Goal: Connect with others: Connect with others

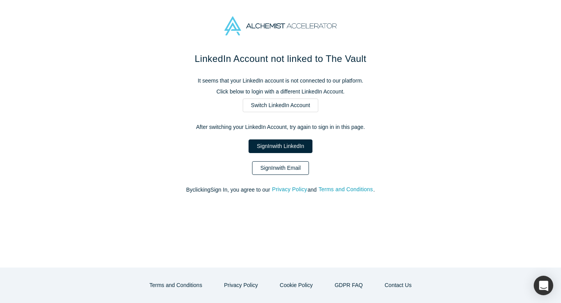
click at [273, 168] on link "Sign In with Email" at bounding box center [280, 168] width 57 height 14
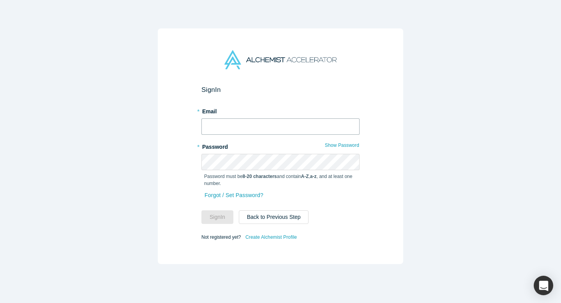
type input "[PERSON_NAME][EMAIL_ADDRESS][DOMAIN_NAME]"
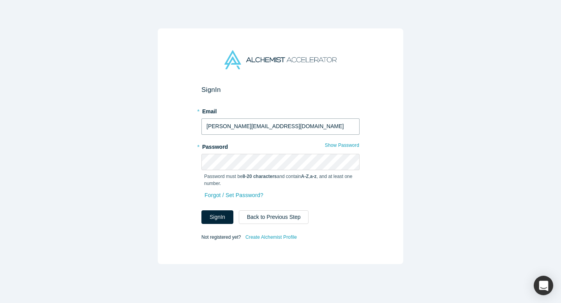
click at [264, 133] on input "[PERSON_NAME][EMAIL_ADDRESS][DOMAIN_NAME]" at bounding box center [280, 126] width 158 height 16
click at [221, 220] on button "Sign In" at bounding box center [217, 217] width 32 height 14
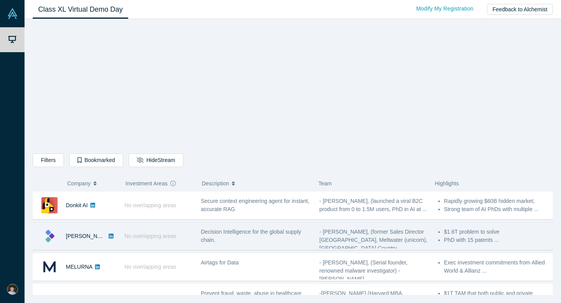
click at [303, 238] on div "Decision Intelligence for the global supply chain." at bounding box center [256, 236] width 110 height 16
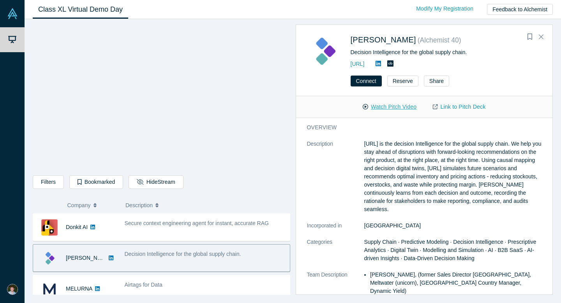
click at [396, 105] on button "Watch Pitch Video" at bounding box center [390, 107] width 70 height 14
click at [449, 111] on link "Link to Pitch Deck" at bounding box center [459, 107] width 69 height 14
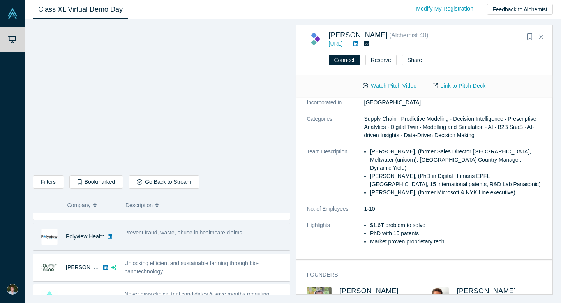
scroll to position [85, 0]
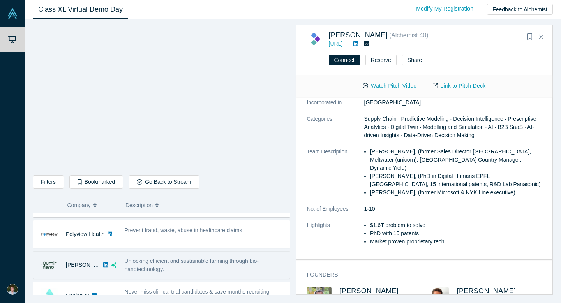
click at [200, 272] on div "Unlocking efficient and sustainable farming through bio-nanotechnology." at bounding box center [205, 265] width 161 height 16
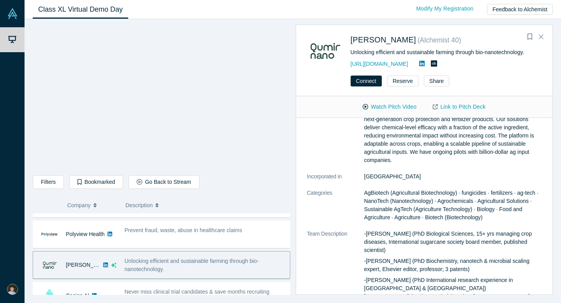
scroll to position [0, 0]
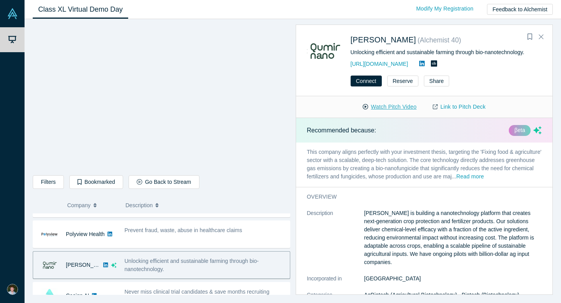
click at [381, 104] on button "Watch Pitch Video" at bounding box center [390, 107] width 70 height 14
click at [374, 83] on button "Connect" at bounding box center [366, 81] width 31 height 11
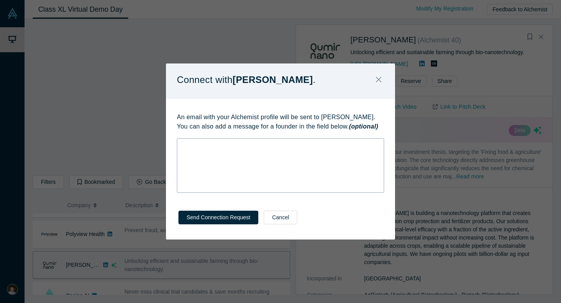
click at [304, 153] on div "rdw-wrapper" at bounding box center [280, 165] width 207 height 55
click at [221, 217] on button "Send Connection Request" at bounding box center [218, 218] width 80 height 14
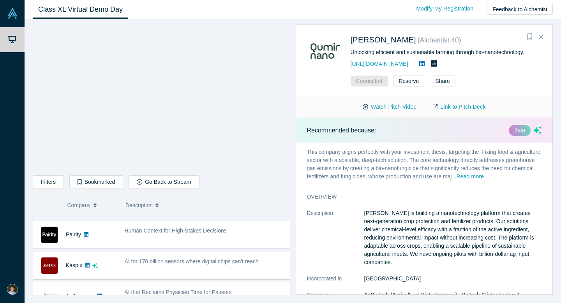
scroll to position [210, 0]
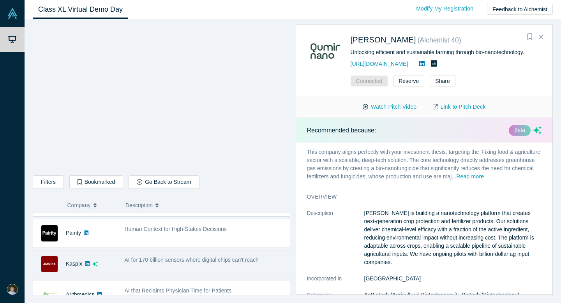
click at [209, 265] on div "AI for 170 billion sensors where digital chips can't reach" at bounding box center [205, 264] width 170 height 25
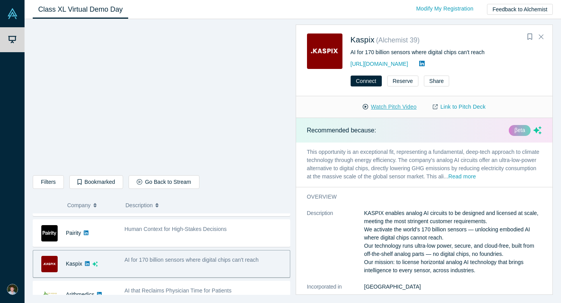
click at [376, 107] on button "Watch Pitch Video" at bounding box center [390, 107] width 70 height 14
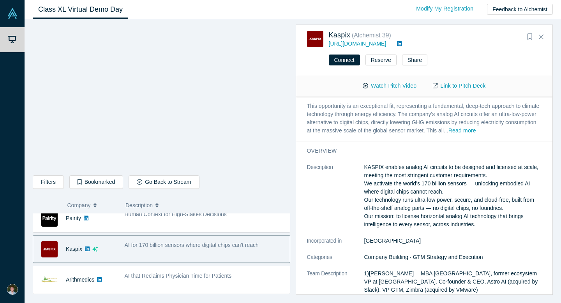
scroll to position [26, 0]
click at [476, 130] on button "Read more" at bounding box center [463, 129] width 28 height 9
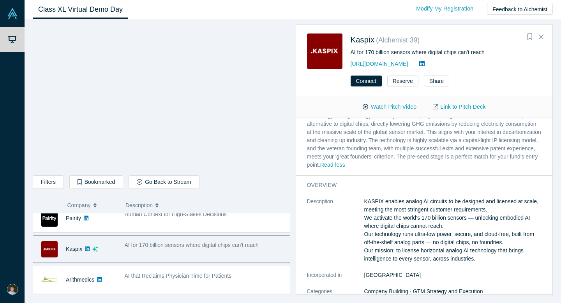
scroll to position [0, 0]
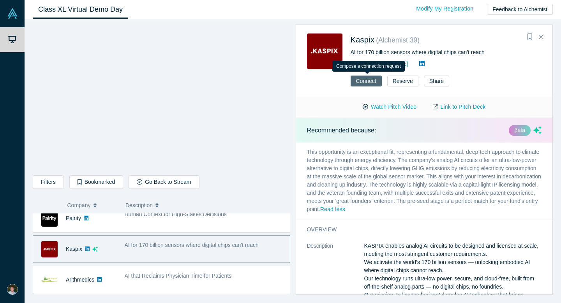
click at [365, 82] on button "Connect" at bounding box center [366, 81] width 31 height 11
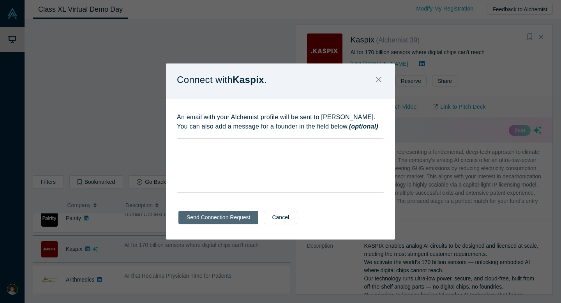
click at [233, 221] on button "Send Connection Request" at bounding box center [218, 218] width 80 height 14
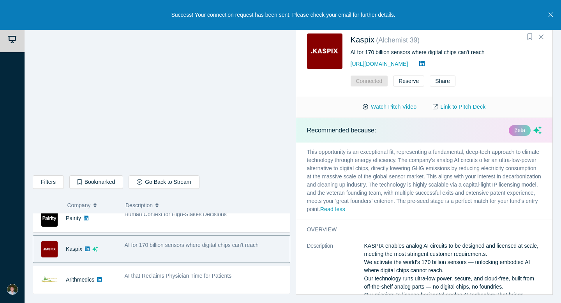
click at [551, 12] on icon "Close" at bounding box center [551, 14] width 4 height 7
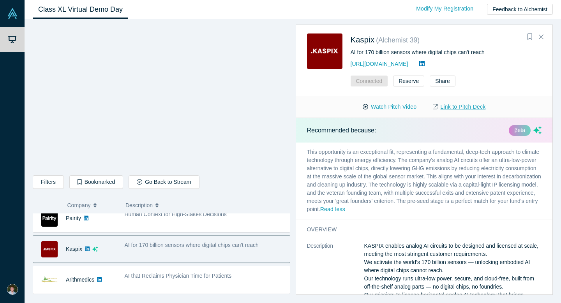
click at [467, 105] on link "Link to Pitch Deck" at bounding box center [459, 107] width 69 height 14
drag, startPoint x: 388, startPoint y: 65, endPoint x: 351, endPoint y: 65, distance: 36.6
click at [351, 65] on div "[URL][DOMAIN_NAME]" at bounding box center [446, 63] width 191 height 9
copy link "[URL][DOMAIN_NAME]"
click at [419, 64] on icon at bounding box center [421, 63] width 5 height 5
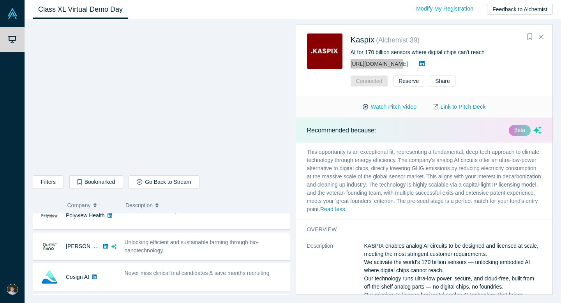
scroll to position [99, 0]
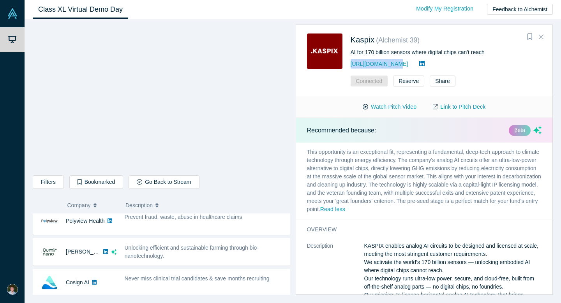
click at [542, 35] on icon "Close" at bounding box center [541, 36] width 5 height 7
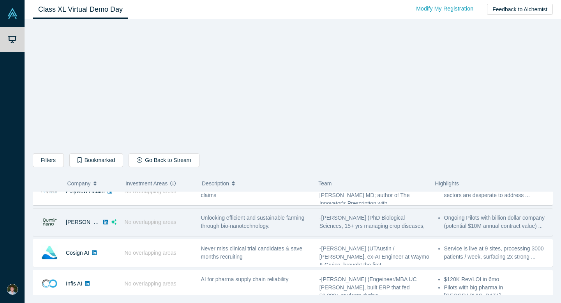
scroll to position [100, 0]
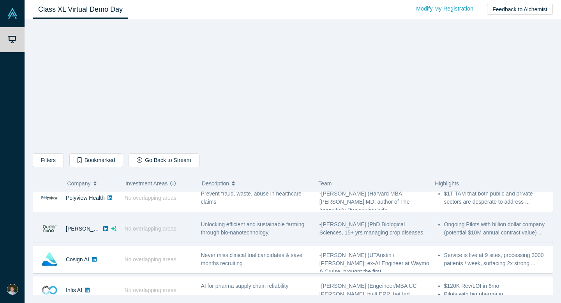
click at [244, 233] on span "Unlocking efficient and sustainable farming through bio-nanotechnology." at bounding box center [253, 228] width 104 height 14
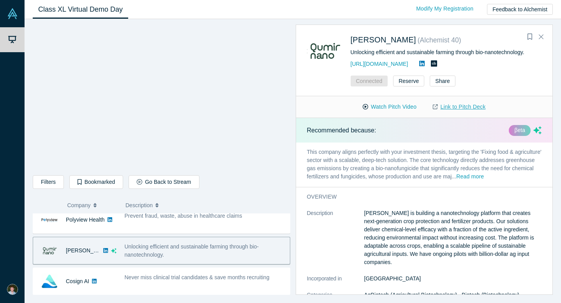
click at [455, 107] on link "Link to Pitch Deck" at bounding box center [459, 107] width 69 height 14
click at [425, 65] on icon at bounding box center [421, 63] width 5 height 6
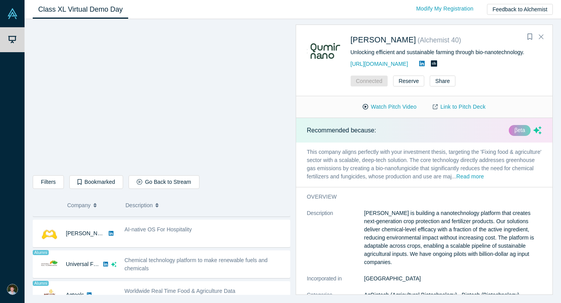
scroll to position [426, 0]
click at [233, 272] on div "Chemical technology platform to make renewable fuels and chemicals" at bounding box center [205, 263] width 170 height 25
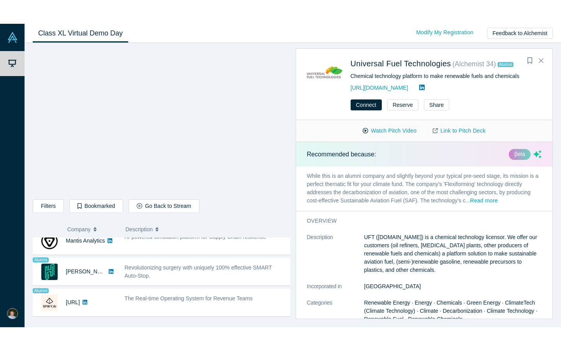
scroll to position [657, 0]
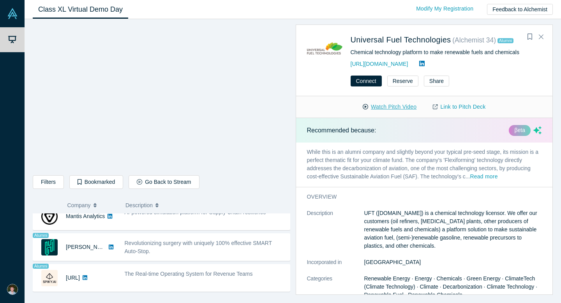
click at [390, 108] on button "Watch Pitch Video" at bounding box center [390, 107] width 70 height 14
click at [419, 64] on icon at bounding box center [421, 63] width 5 height 6
click at [540, 36] on icon "Close" at bounding box center [541, 36] width 5 height 7
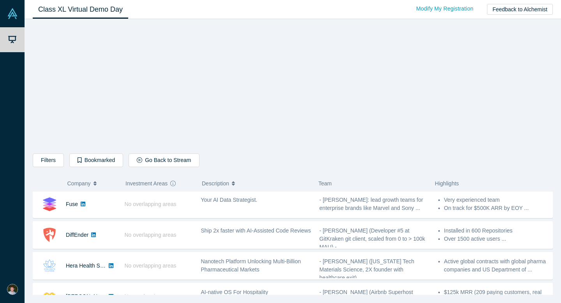
scroll to position [337, 0]
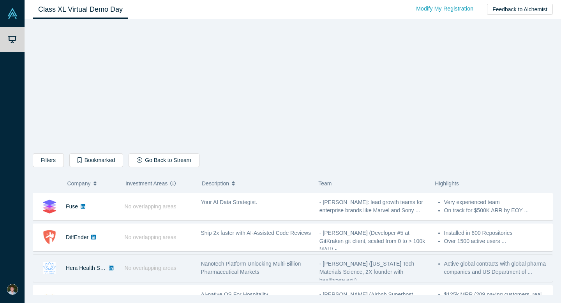
click at [257, 263] on span "Nanotech Platform Unlocking Multi-Billion Pharmaceutical Markets" at bounding box center [251, 268] width 100 height 14
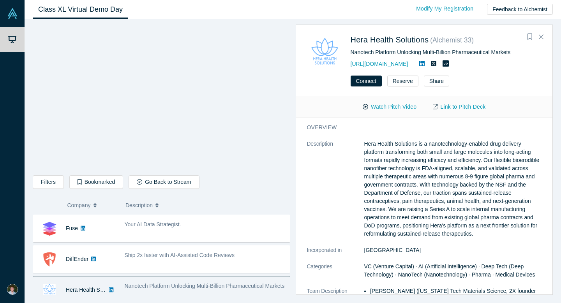
scroll to position [346, 0]
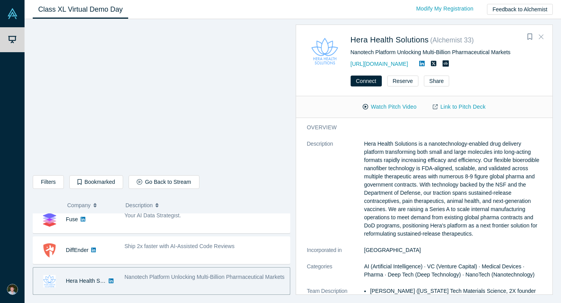
click at [542, 40] on icon "Close" at bounding box center [541, 36] width 5 height 7
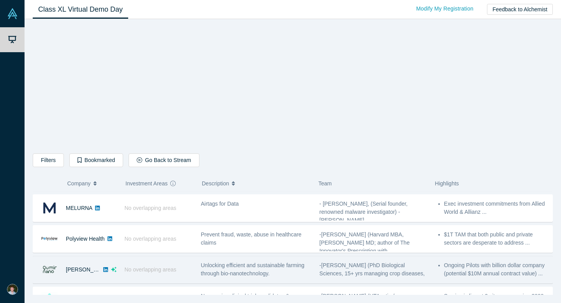
scroll to position [0, 0]
